Goal: Transaction & Acquisition: Book appointment/travel/reservation

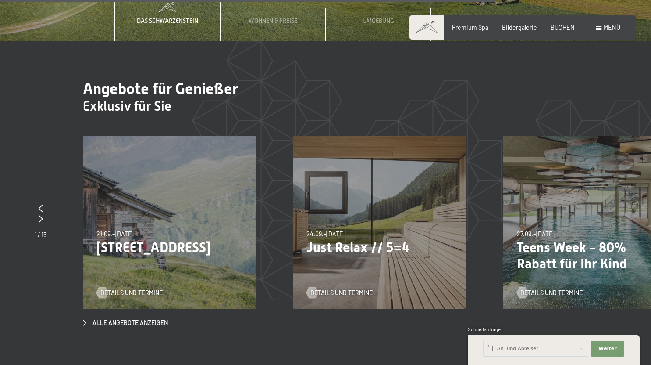
scroll to position [2827, 0]
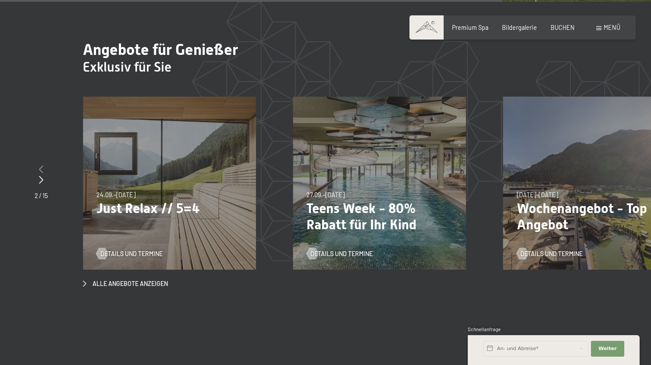
click at [41, 165] on icon at bounding box center [41, 169] width 4 height 8
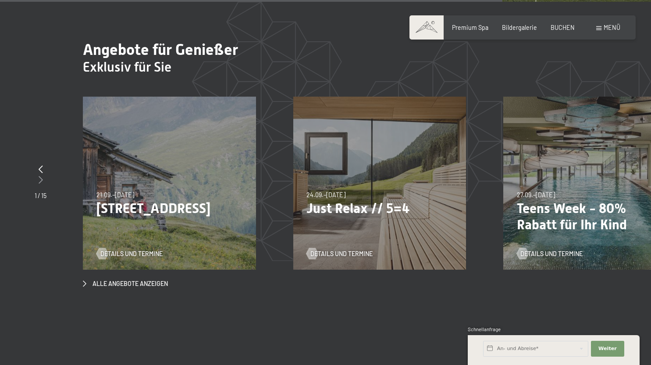
click at [41, 175] on icon at bounding box center [41, 179] width 4 height 8
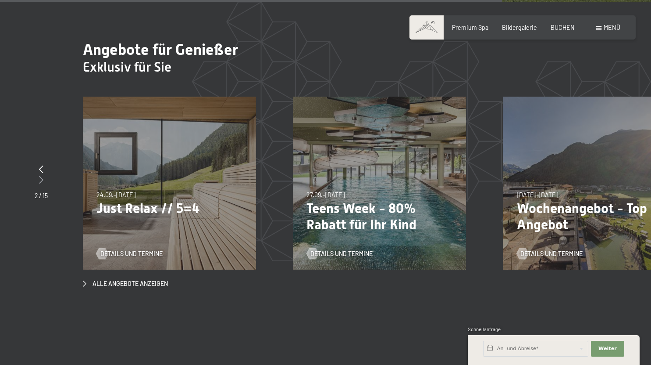
click at [41, 175] on icon at bounding box center [41, 179] width 4 height 8
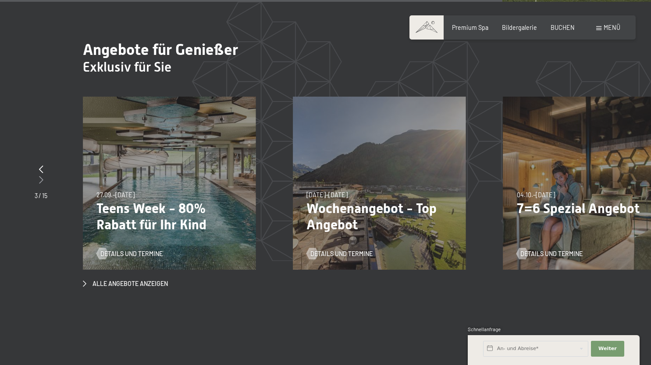
click at [41, 175] on icon at bounding box center [41, 179] width 4 height 8
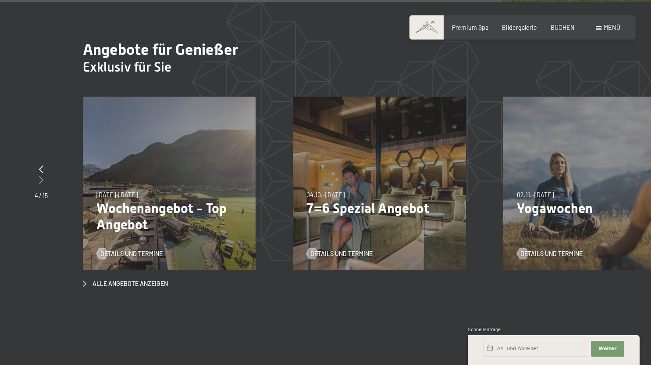
click at [41, 175] on icon at bounding box center [41, 179] width 4 height 8
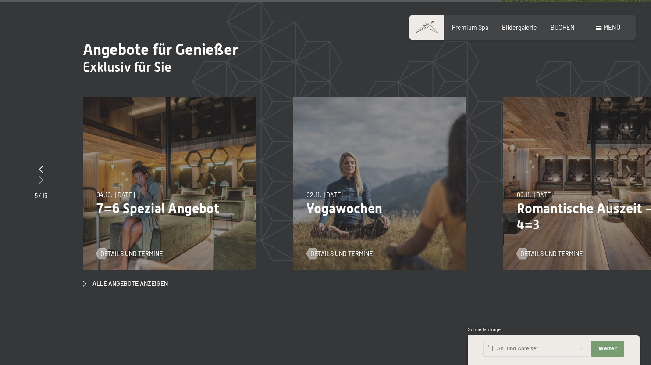
click at [41, 175] on icon at bounding box center [41, 179] width 4 height 8
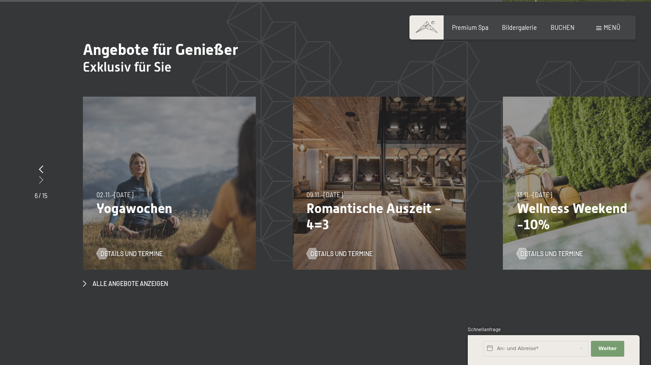
click at [41, 175] on icon at bounding box center [41, 179] width 4 height 8
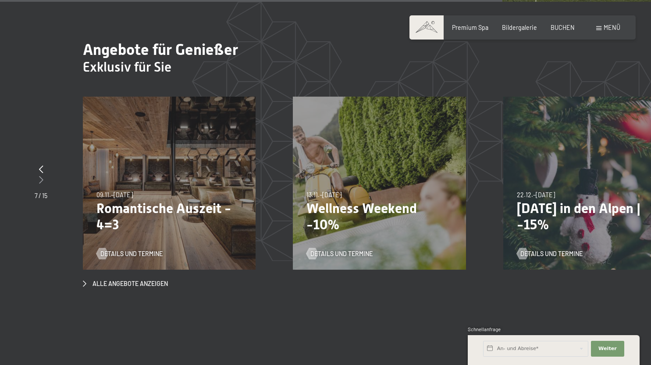
click at [41, 175] on icon at bounding box center [41, 179] width 4 height 8
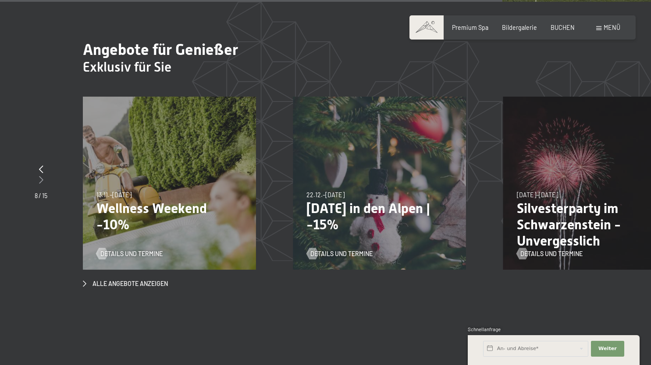
click at [41, 175] on icon at bounding box center [41, 179] width 4 height 8
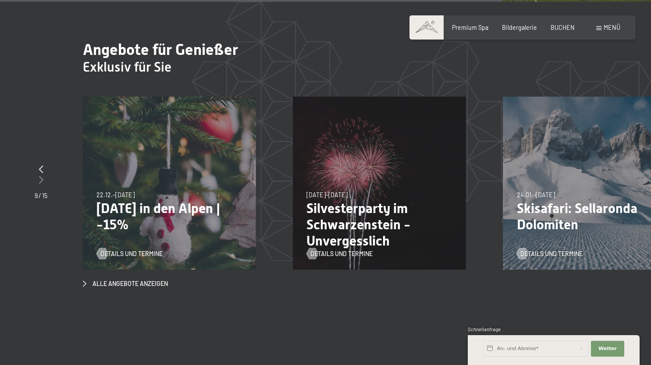
click at [41, 175] on icon at bounding box center [41, 179] width 4 height 8
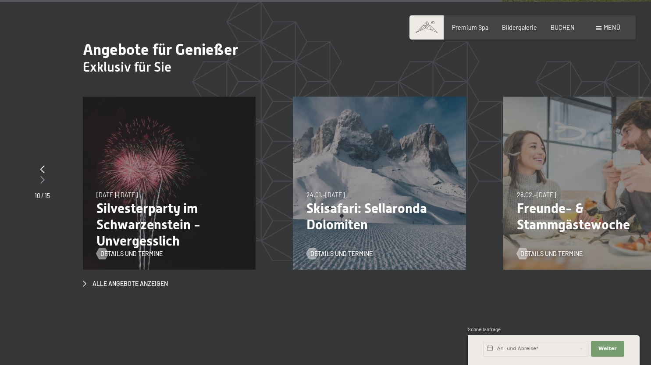
click at [41, 175] on icon at bounding box center [42, 179] width 4 height 8
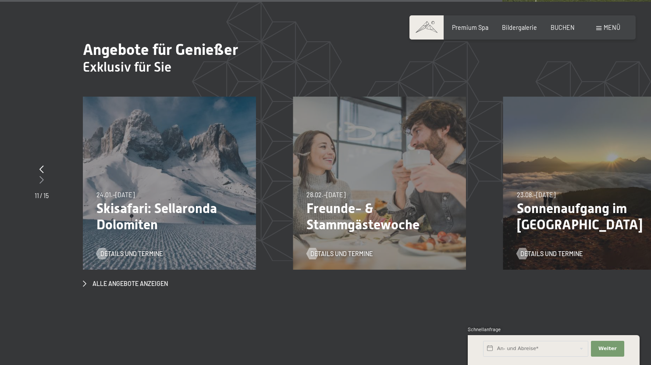
click at [41, 175] on icon at bounding box center [41, 179] width 4 height 8
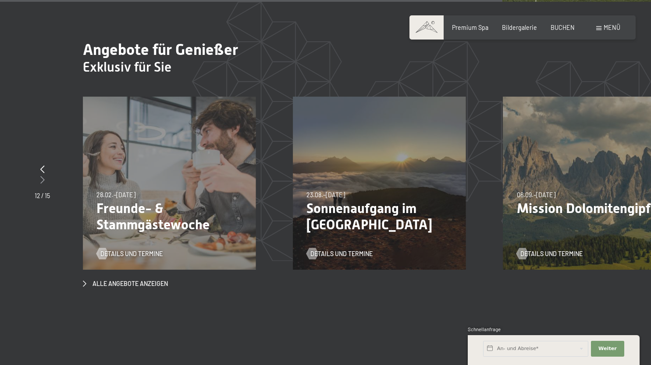
click at [41, 175] on icon at bounding box center [42, 179] width 4 height 8
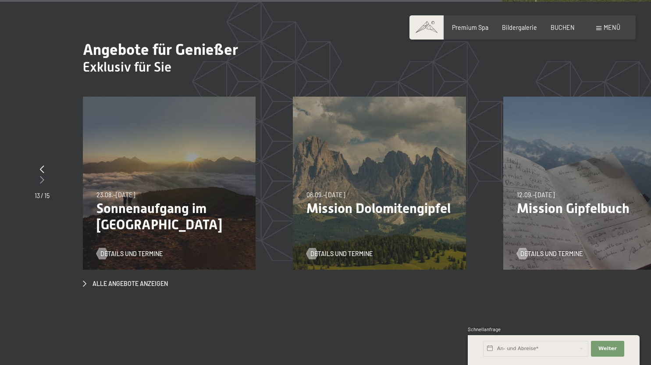
click at [41, 175] on icon at bounding box center [42, 179] width 4 height 8
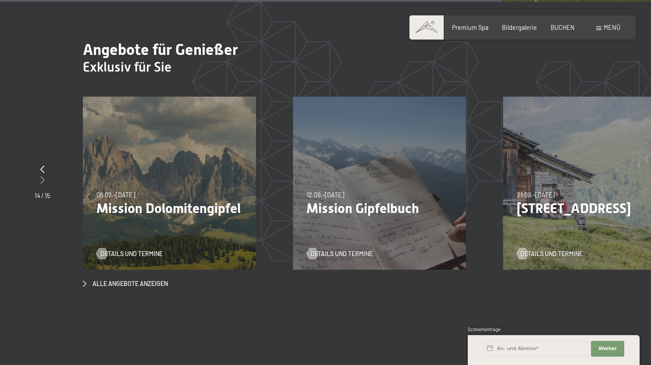
click at [41, 175] on icon at bounding box center [42, 179] width 4 height 8
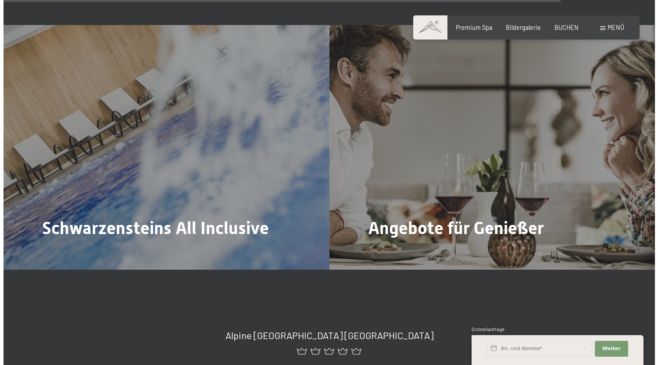
scroll to position [3166, 0]
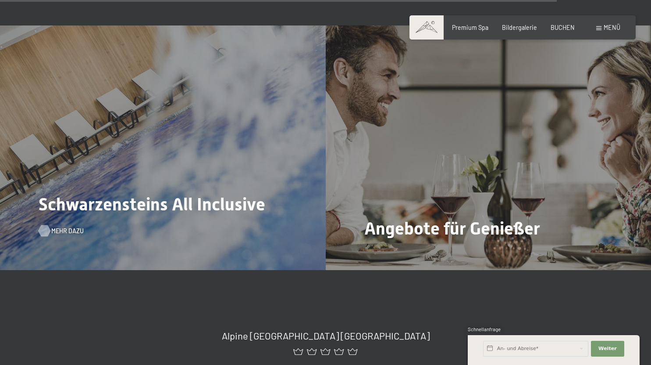
click at [62, 226] on span "Mehr dazu" at bounding box center [67, 230] width 32 height 9
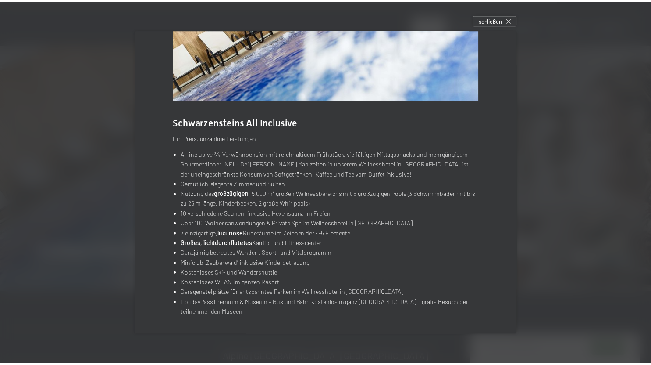
scroll to position [0, 0]
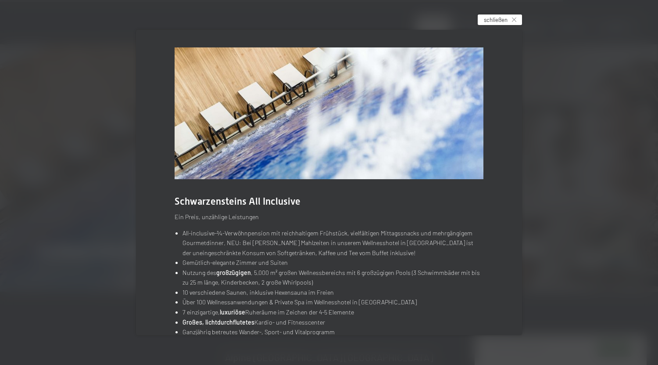
click at [516, 20] on icon at bounding box center [514, 20] width 4 height 4
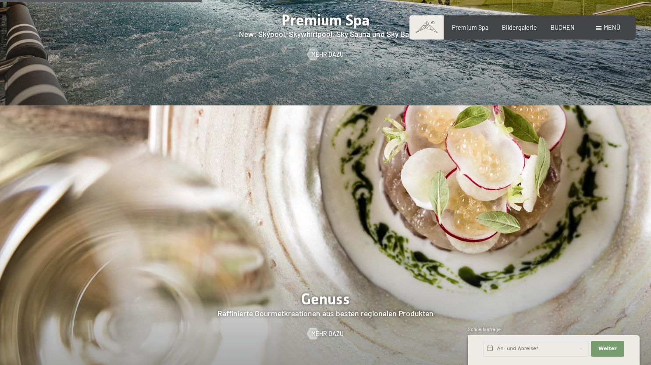
scroll to position [1148, 0]
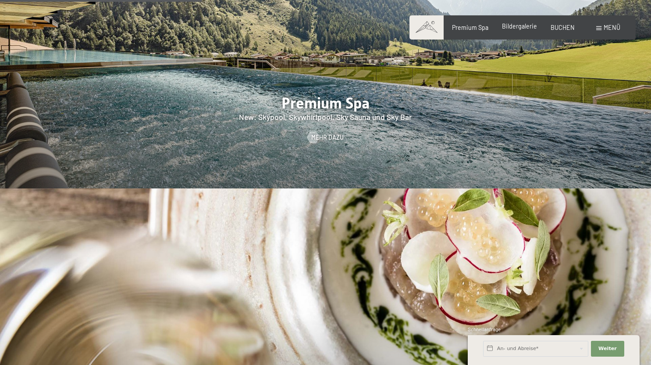
click at [513, 27] on span "Bildergalerie" at bounding box center [519, 25] width 35 height 7
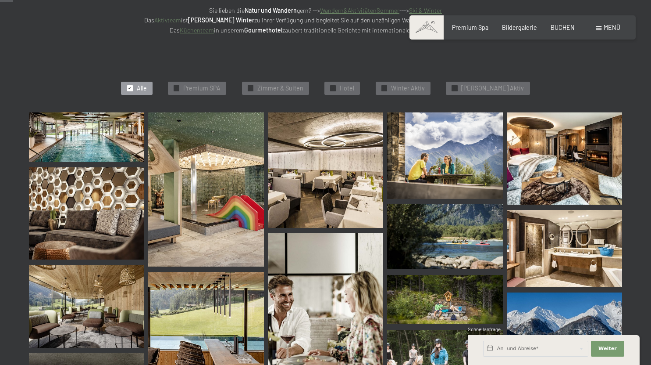
click at [119, 133] on img at bounding box center [86, 137] width 115 height 50
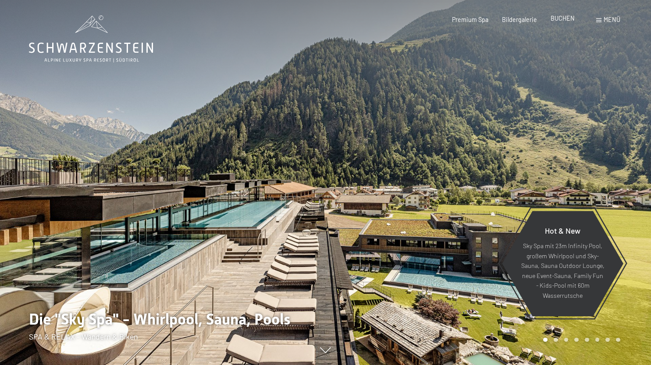
click at [564, 22] on div "BUCHEN" at bounding box center [563, 18] width 24 height 9
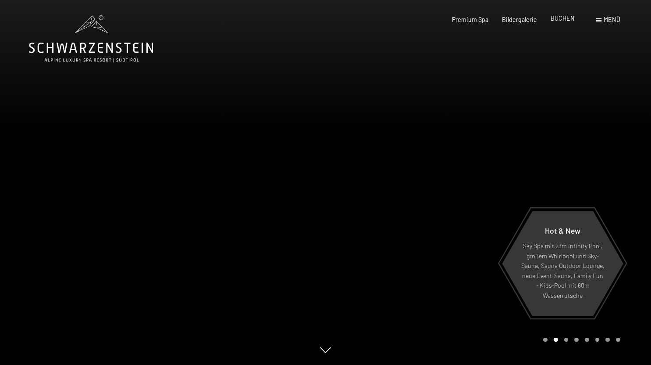
click at [561, 19] on span "BUCHEN" at bounding box center [563, 17] width 24 height 7
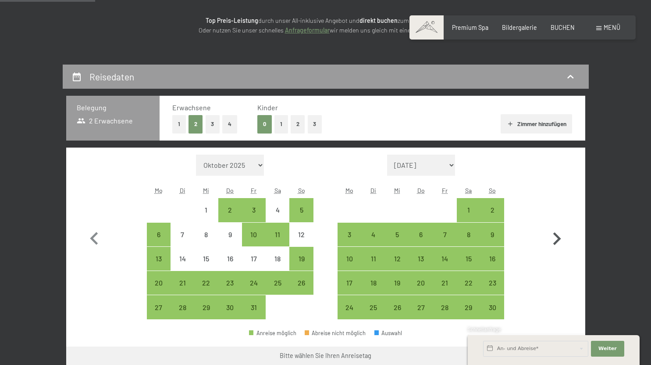
click at [557, 236] on icon "button" at bounding box center [558, 238] width 8 height 13
select select "2025-11-01"
select select "2025-12-01"
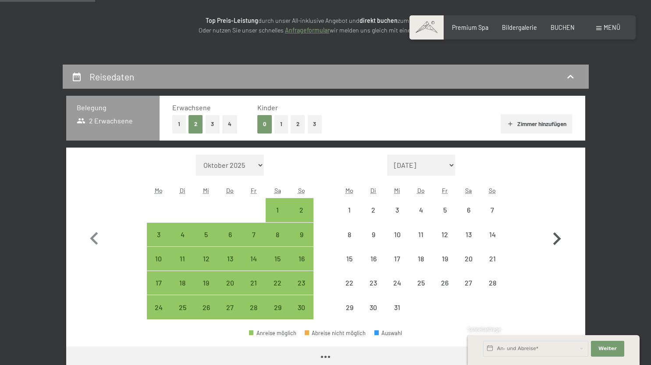
select select "2025-11-01"
select select "2025-12-01"
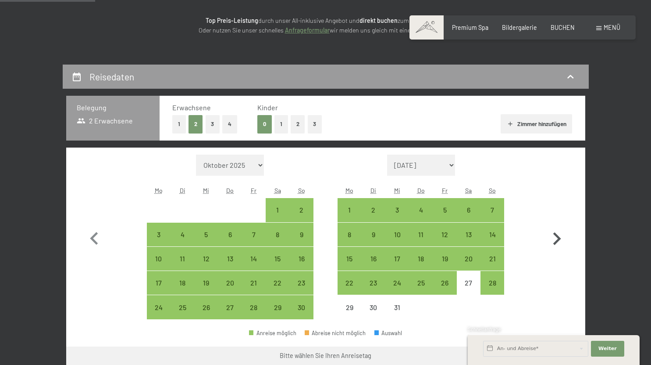
click at [557, 239] on icon "button" at bounding box center [556, 238] width 25 height 25
select select "2025-12-01"
select select "2026-01-01"
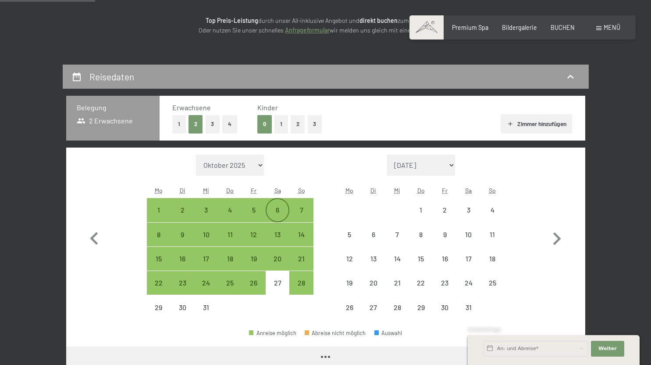
select select "2025-12-01"
select select "2026-01-01"
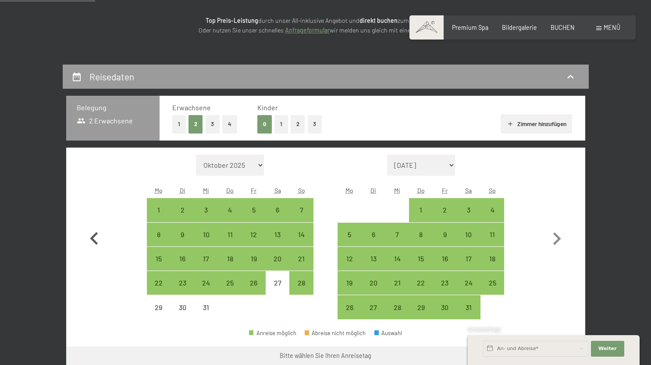
click at [103, 191] on button "button" at bounding box center [94, 236] width 25 height 165
select select "2025-11-01"
select select "2025-12-01"
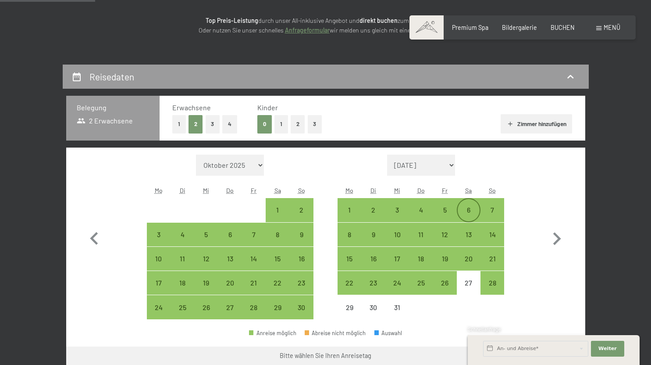
click at [469, 210] on div "6" at bounding box center [469, 217] width 22 height 22
select select "2025-11-01"
select select "2025-12-01"
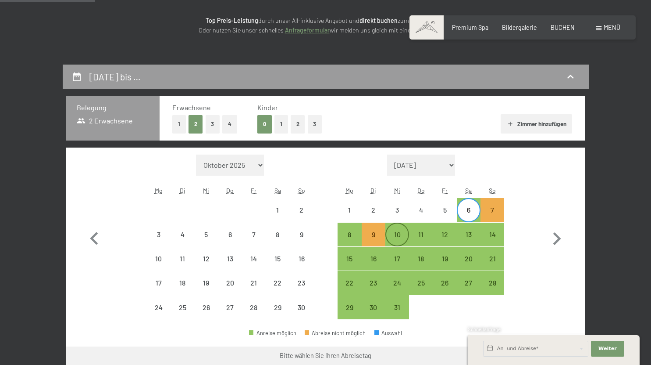
click at [391, 236] on div "10" at bounding box center [397, 242] width 22 height 22
select select "2025-11-01"
select select "2025-12-01"
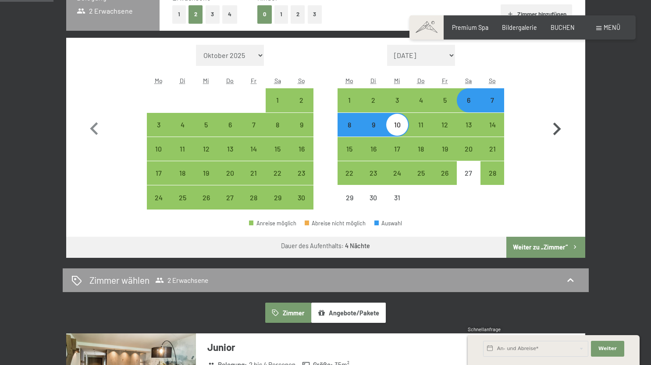
scroll to position [232, 0]
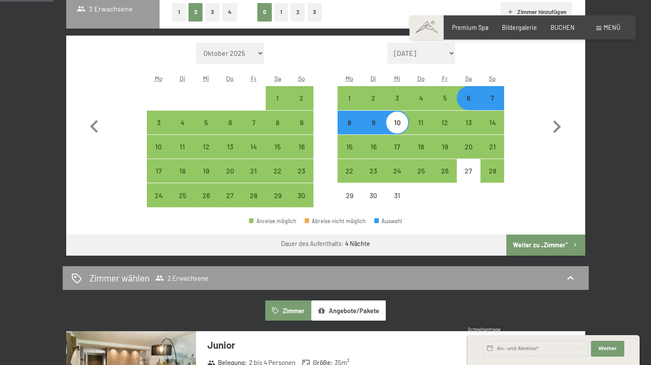
click at [543, 247] on button "Weiter zu „Zimmer“" at bounding box center [546, 244] width 79 height 21
select select "2025-11-01"
select select "2025-12-01"
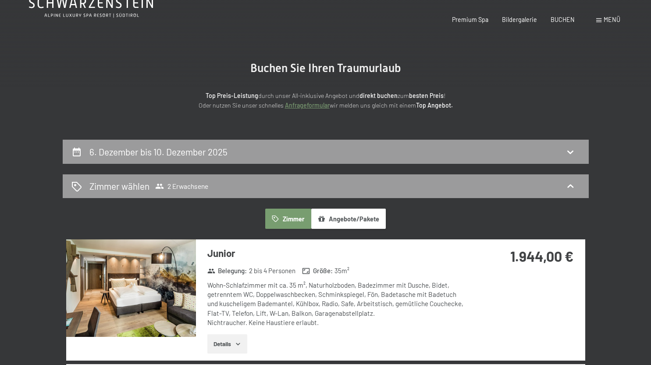
scroll to position [0, 0]
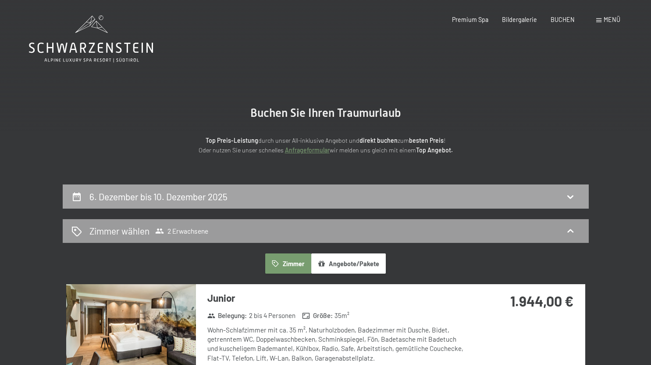
click at [448, 195] on div "6. Dezember bis 10. Dezember 2025" at bounding box center [326, 196] width 509 height 13
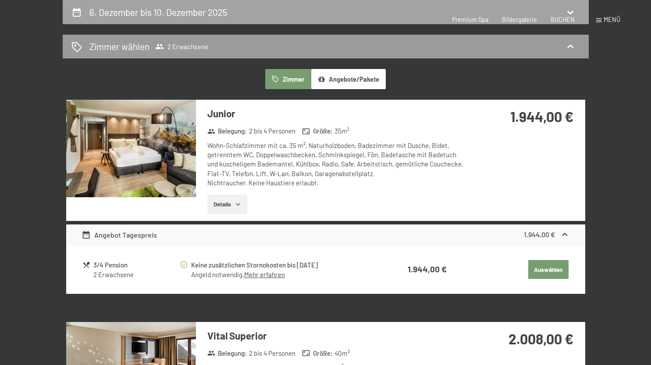
select select "2025-11-01"
select select "2025-12-01"
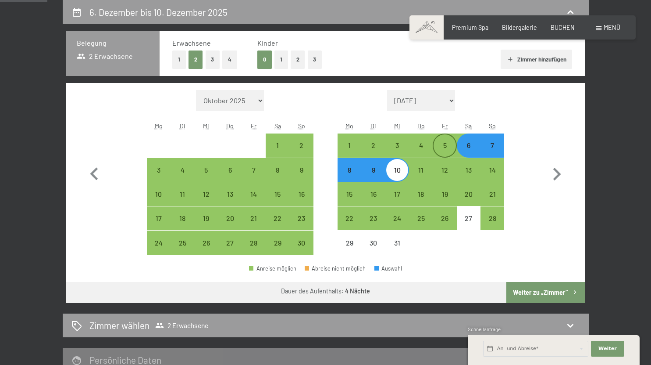
click at [447, 146] on div "5" at bounding box center [445, 153] width 22 height 22
select select "2025-11-01"
select select "2025-12-01"
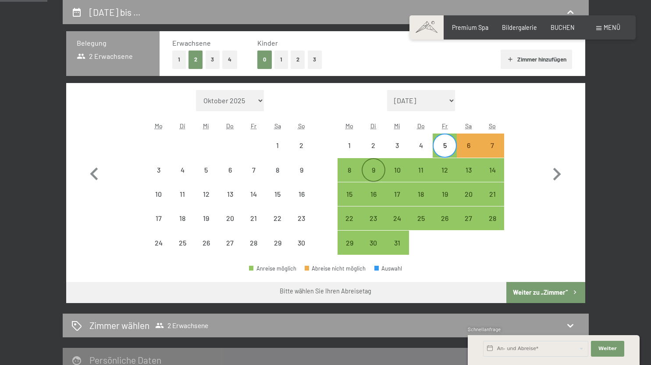
click at [377, 169] on div "9" at bounding box center [374, 177] width 22 height 22
select select "2025-11-01"
select select "2025-12-01"
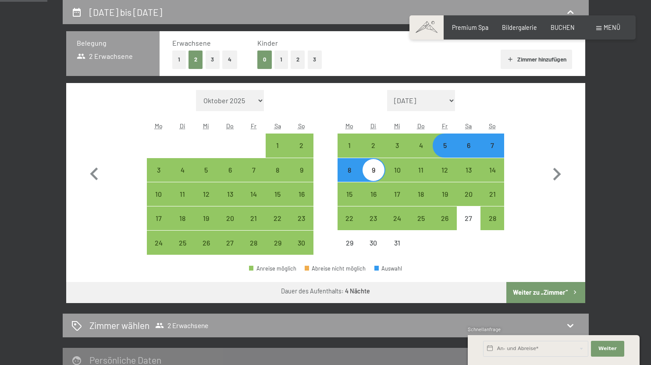
click at [542, 295] on button "Weiter zu „Zimmer“" at bounding box center [546, 292] width 79 height 21
select select "2025-11-01"
select select "2025-12-01"
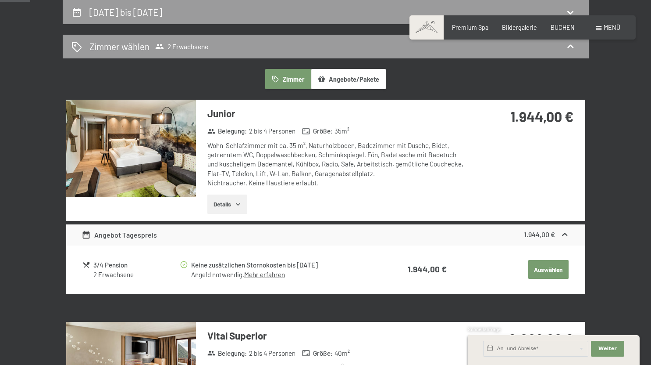
scroll to position [0, 0]
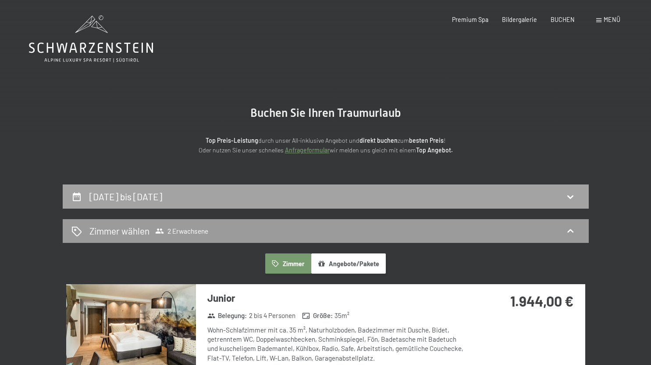
click at [498, 195] on div "5. Dezember bis 9. Dezember 2025" at bounding box center [326, 196] width 509 height 13
select select "2025-11-01"
select select "2025-12-01"
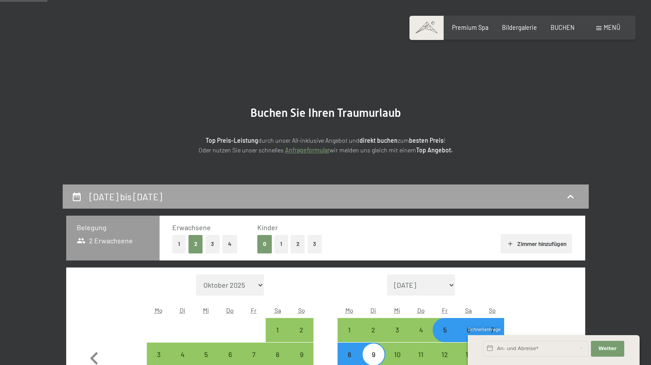
scroll to position [184, 0]
